Goal: Information Seeking & Learning: Learn about a topic

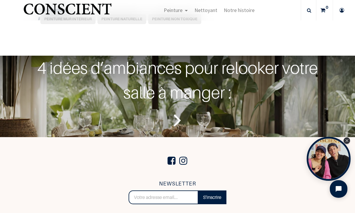
scroll to position [1587, 0]
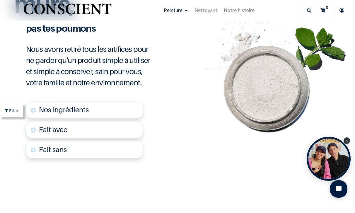
scroll to position [1400, 0]
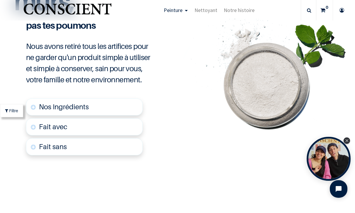
click at [70, 104] on span "Nos Ingrédients" at bounding box center [64, 107] width 50 height 9
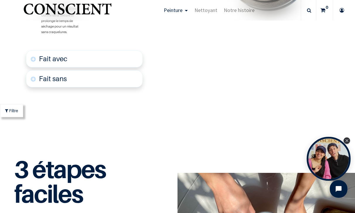
scroll to position [1572, 0]
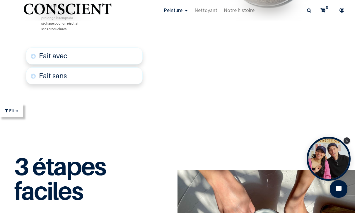
click at [64, 53] on font "Fait avec" at bounding box center [53, 56] width 28 height 9
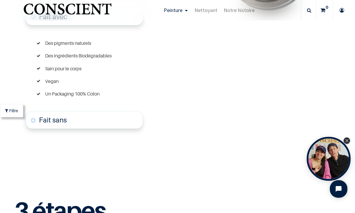
scroll to position [1614, 0]
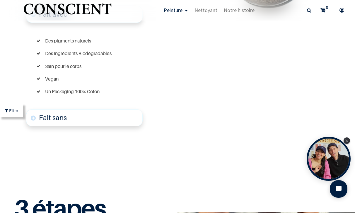
click at [62, 119] on font "Fait sans" at bounding box center [53, 117] width 28 height 9
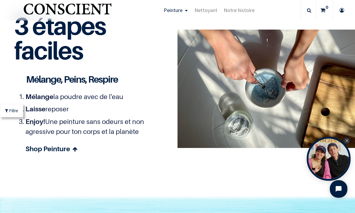
scroll to position [1894, 0]
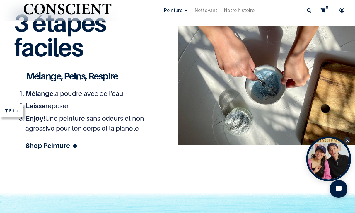
click at [351, 153] on div "Open Tolstoy" at bounding box center [329, 159] width 45 height 45
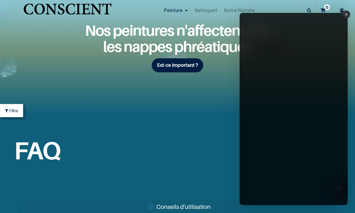
scroll to position [2146, 0]
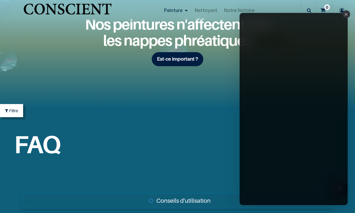
click at [346, 15] on icon "Close" at bounding box center [346, 14] width 3 height 3
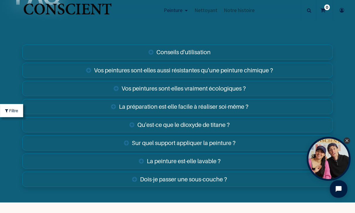
scroll to position [2298, 0]
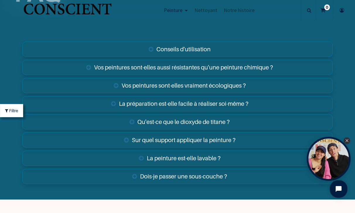
click at [185, 48] on link "Conseils d'utilisation" at bounding box center [177, 49] width 311 height 15
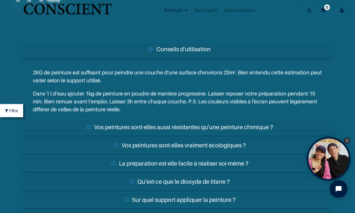
click at [246, 125] on link "Vos peintures sont-elles aussi résistantes qu'une peinture chimique ?" at bounding box center [177, 127] width 311 height 15
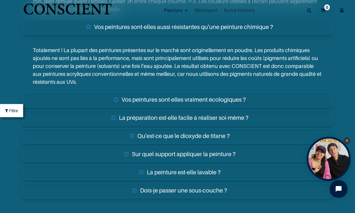
scroll to position [2401, 0]
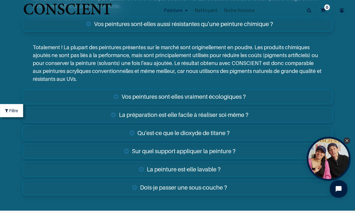
click at [244, 99] on link "Vos peintures sont-elles vraiment écologiques ?" at bounding box center [177, 96] width 311 height 15
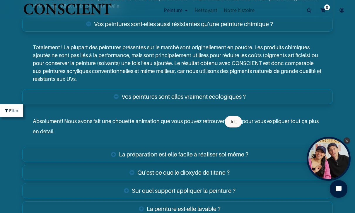
click at [225, 153] on link "La préparation est-elle facile à réaliser soi-même ?" at bounding box center [177, 154] width 311 height 15
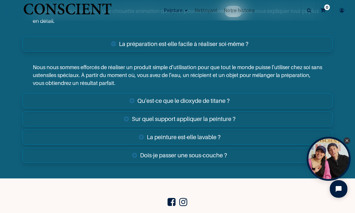
scroll to position [2541, 0]
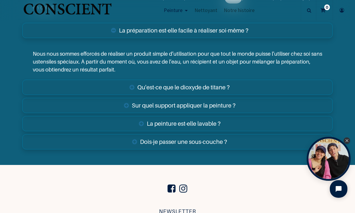
click at [218, 89] on link "Qu'est-ce que le dioxyde de titane ?" at bounding box center [177, 87] width 311 height 15
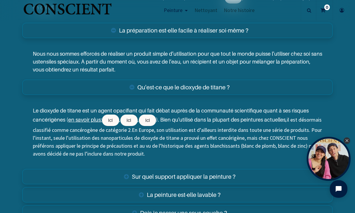
drag, startPoint x: 351, startPoint y: 182, endPoint x: 353, endPoint y: 186, distance: 4.3
click html
drag, startPoint x: 352, startPoint y: 184, endPoint x: 678, endPoint y: 363, distance: 372.5
click html
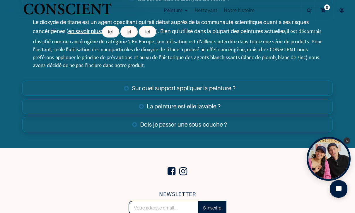
scroll to position [2636, 0]
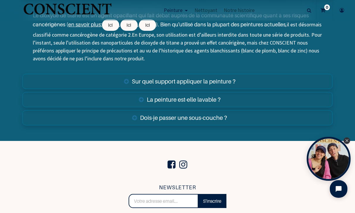
click at [224, 79] on link "Sur quel support appliquer la peinture ?" at bounding box center [177, 81] width 311 height 15
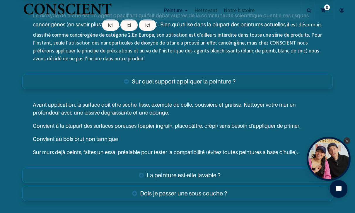
drag, startPoint x: 352, startPoint y: 184, endPoint x: 352, endPoint y: 187, distance: 3.0
click html
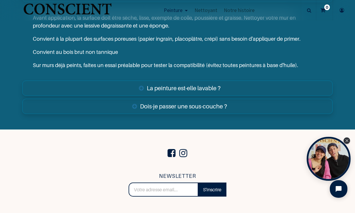
scroll to position [2727, 0]
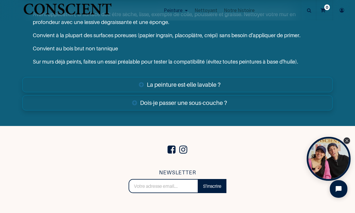
click at [213, 83] on link "La peinture est-elle lavable ?" at bounding box center [177, 84] width 311 height 15
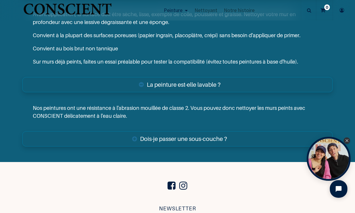
click at [210, 138] on link "Dois-je passer une sous-couche ?" at bounding box center [177, 138] width 311 height 15
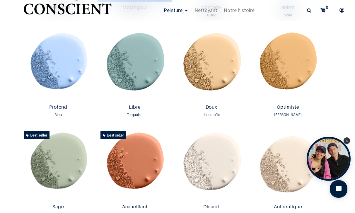
scroll to position [120, 0]
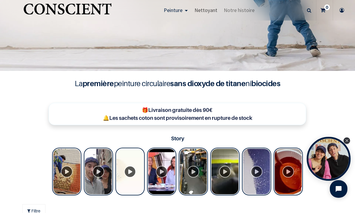
click at [207, 12] on span "Nettoyant" at bounding box center [206, 10] width 23 height 7
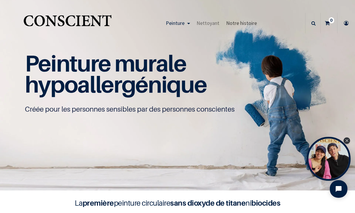
click at [250, 23] on span "Notre histoire" at bounding box center [241, 23] width 31 height 7
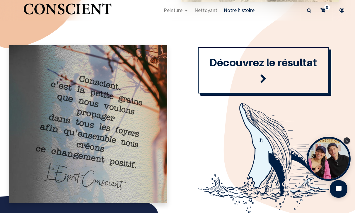
scroll to position [627, 0]
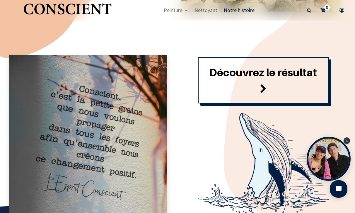
click at [260, 86] on span at bounding box center [263, 89] width 7 height 16
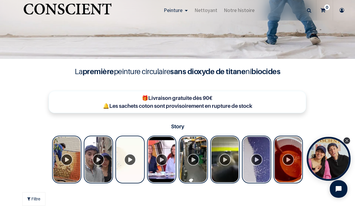
scroll to position [162, 0]
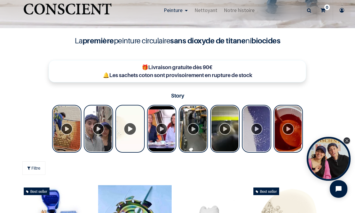
click at [131, 128] on div "Tolstoy Stories" at bounding box center [130, 129] width 29 height 48
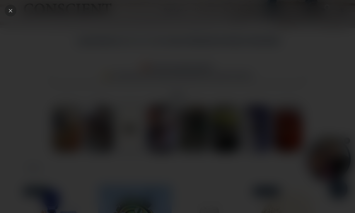
click at [12, 9] on icon "Close" at bounding box center [10, 10] width 5 height 5
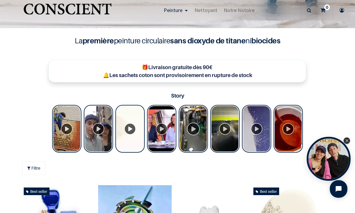
click at [194, 128] on div "Tolstoy Stories" at bounding box center [193, 129] width 29 height 48
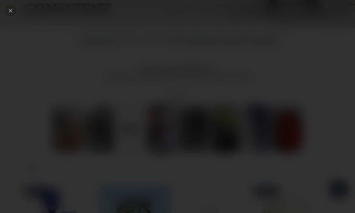
click at [13, 11] on icon "Close" at bounding box center [10, 10] width 5 height 5
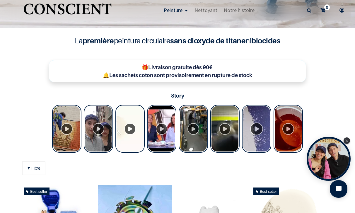
click at [253, 134] on div "Tolstoy Stories" at bounding box center [256, 129] width 29 height 48
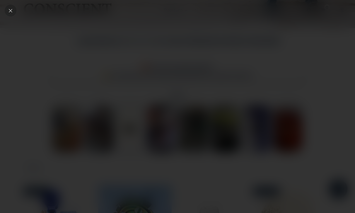
click at [11, 12] on icon "Close" at bounding box center [10, 10] width 5 height 5
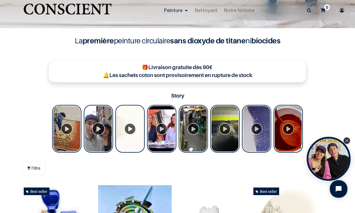
click at [94, 129] on div "Tolstoy Stories" at bounding box center [98, 129] width 29 height 48
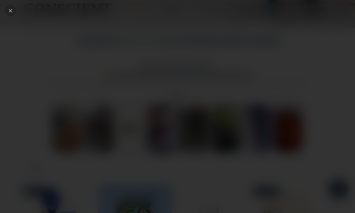
click at [11, 11] on icon "Close" at bounding box center [10, 10] width 3 height 3
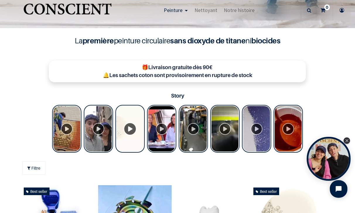
click at [128, 129] on div "Tolstoy Stories" at bounding box center [130, 129] width 29 height 48
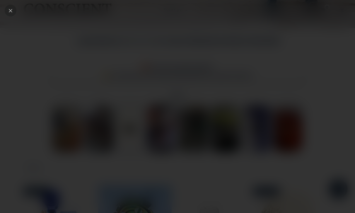
click at [10, 10] on icon "Close" at bounding box center [10, 10] width 5 height 5
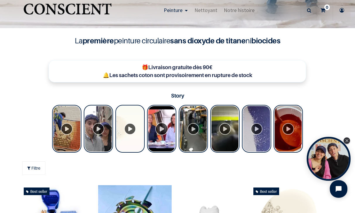
click at [156, 128] on div "Tolstoy Stories" at bounding box center [161, 129] width 29 height 48
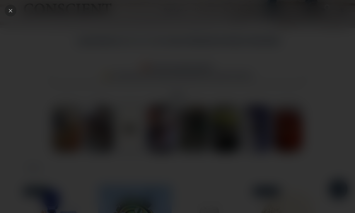
click at [10, 10] on icon "Close" at bounding box center [10, 10] width 5 height 5
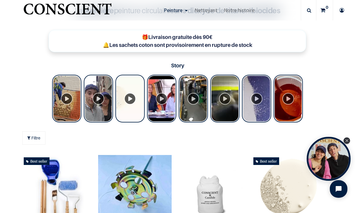
scroll to position [190, 0]
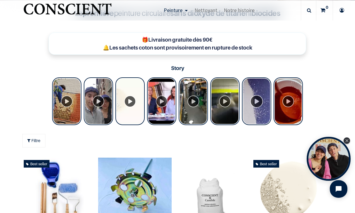
click at [257, 102] on div "Tolstoy Stories" at bounding box center [256, 101] width 29 height 48
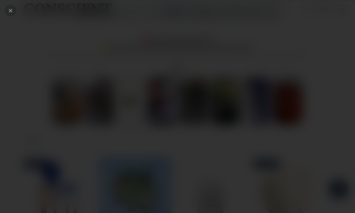
click at [9, 11] on icon "Close" at bounding box center [10, 10] width 5 height 5
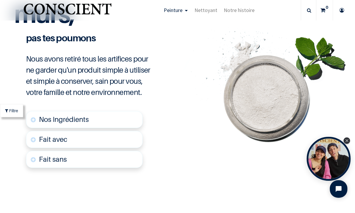
scroll to position [1393, 0]
